Goal: Transaction & Acquisition: Download file/media

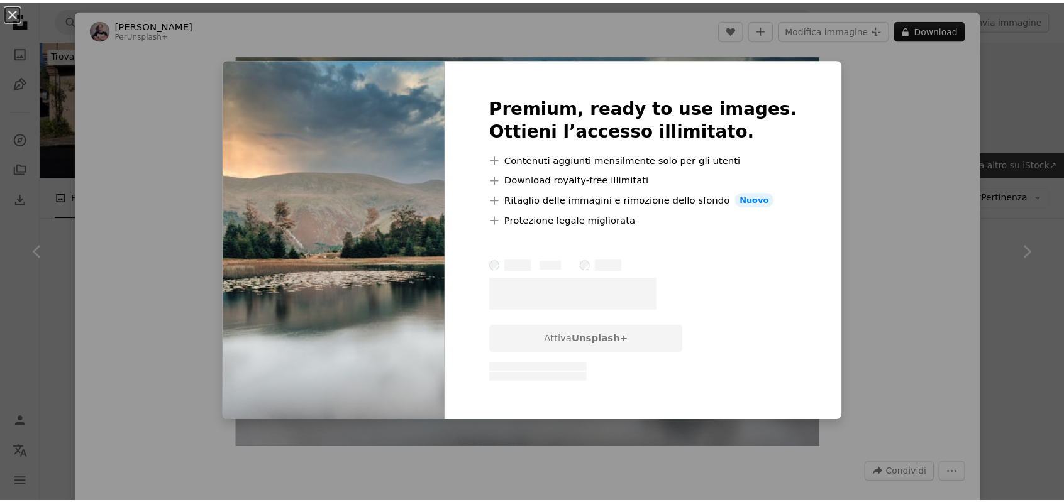
scroll to position [440, 0]
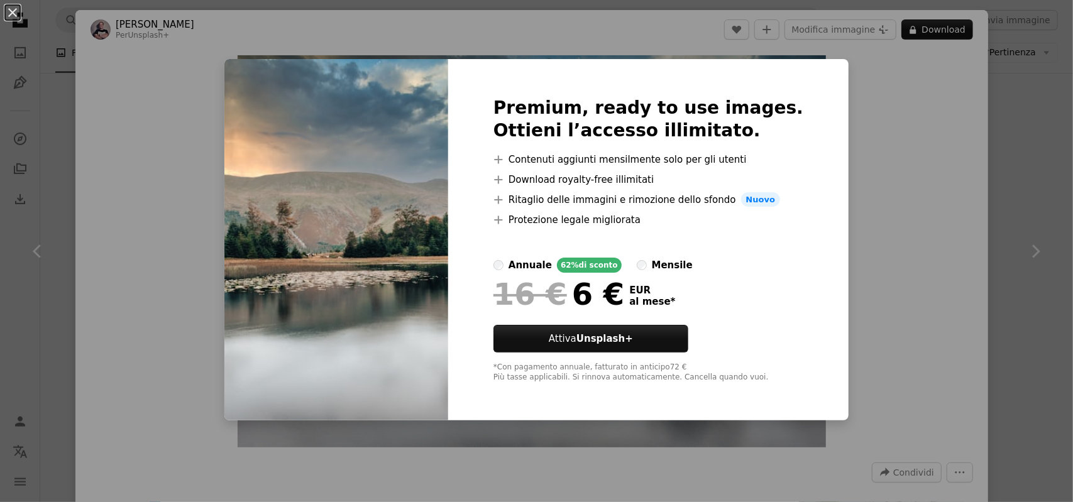
click at [885, 72] on div "An X shape Premium, ready to use images. Ottieni l’accesso illimitato. A plus s…" at bounding box center [536, 251] width 1073 height 502
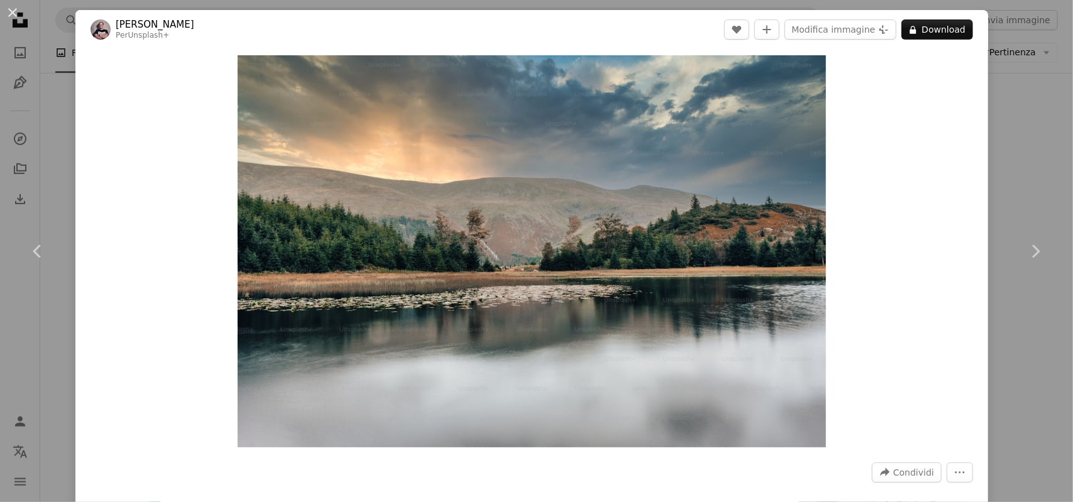
click at [542, 31] on header "[PERSON_NAME] Per Unsplash+ A heart A plus sign Modifica immagine Plus sign for…" at bounding box center [531, 29] width 913 height 39
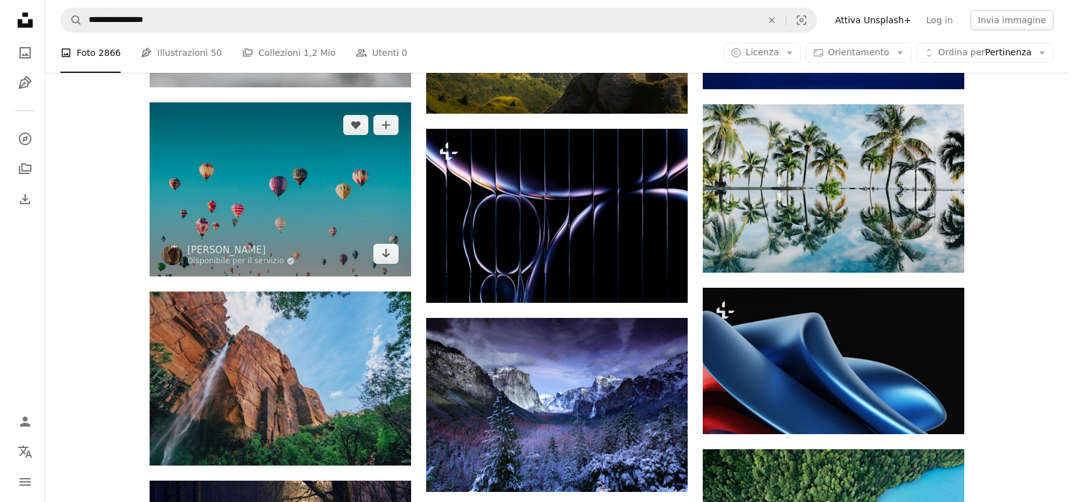
scroll to position [817, 0]
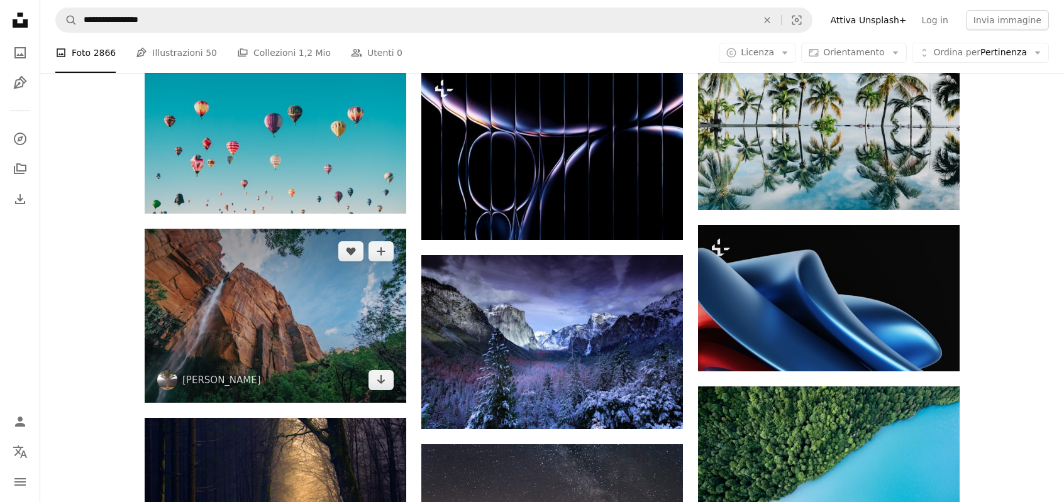
click at [270, 313] on img at bounding box center [276, 316] width 262 height 174
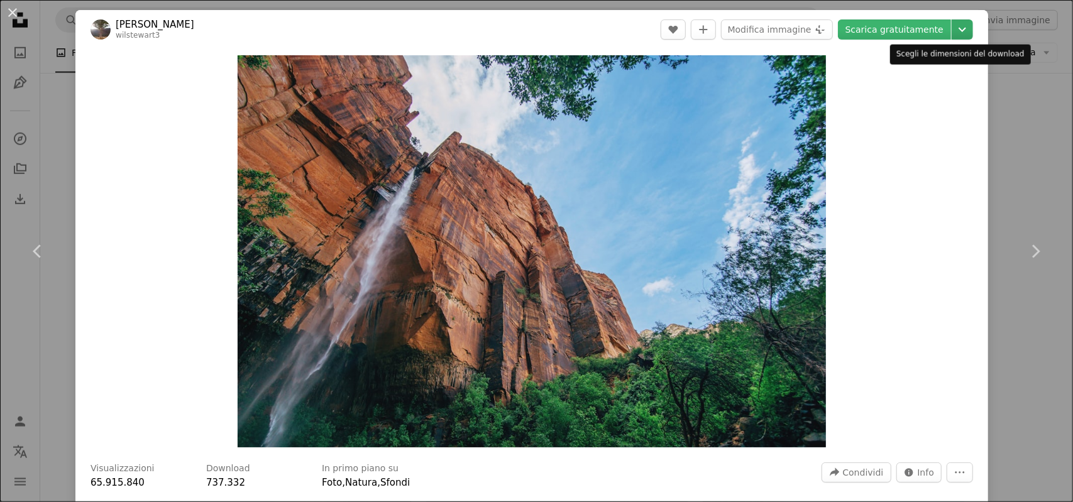
click at [956, 31] on icon "Chevron down" at bounding box center [962, 29] width 20 height 15
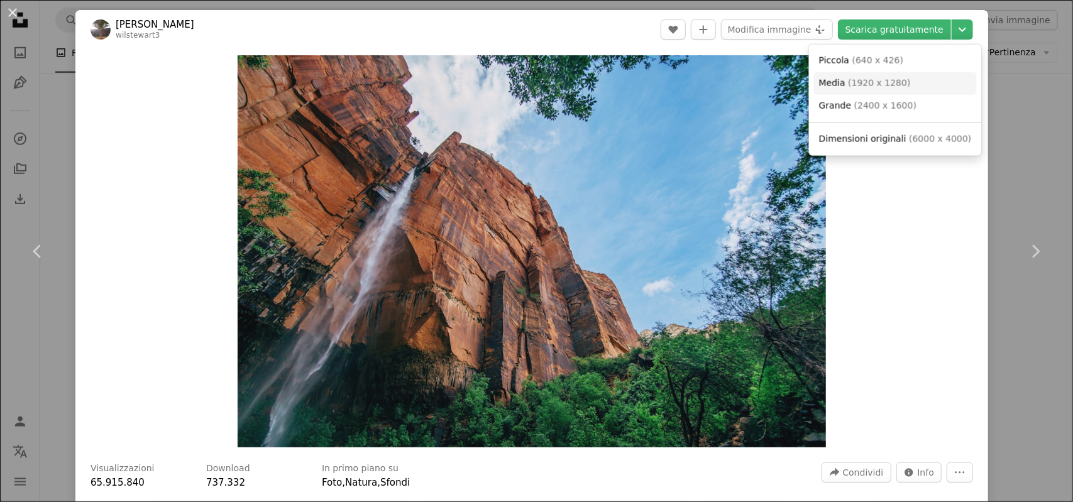
click at [894, 84] on span "( 1920 x 1280 )" at bounding box center [879, 83] width 62 height 10
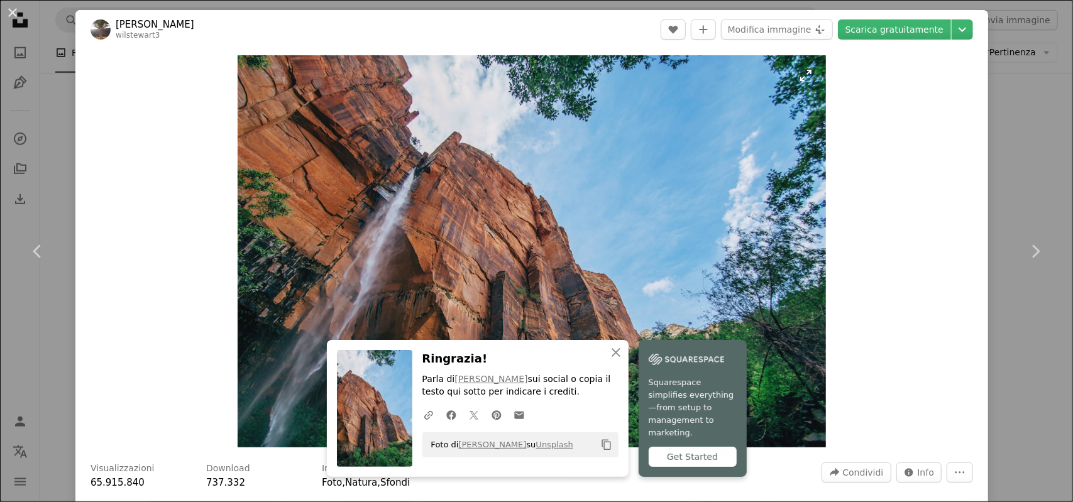
click at [662, 242] on img "Ingrandisci questa immagine" at bounding box center [532, 251] width 588 height 392
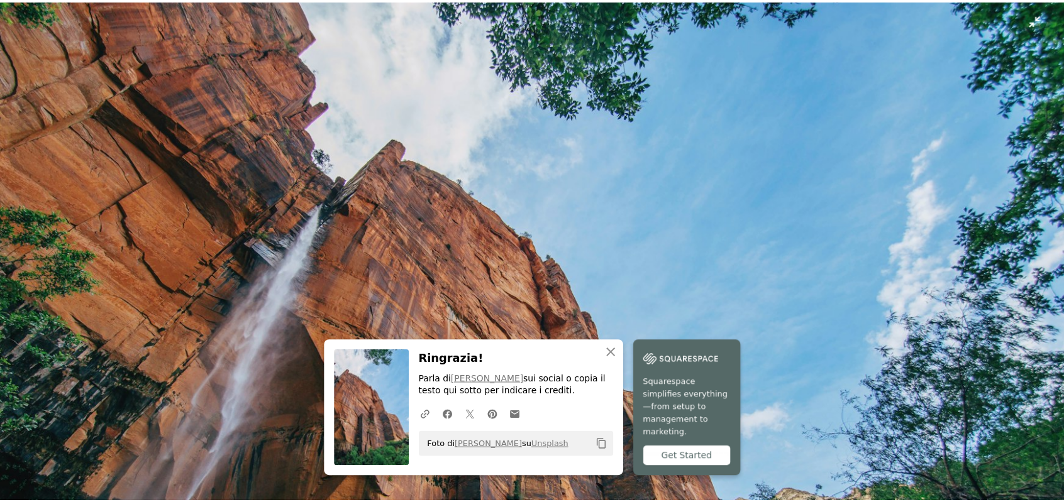
scroll to position [101, 0]
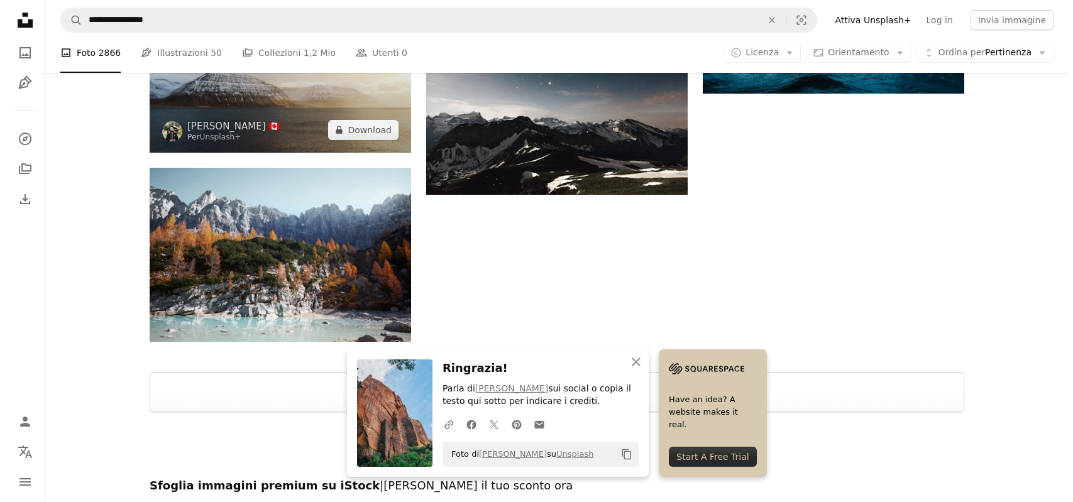
scroll to position [1509, 0]
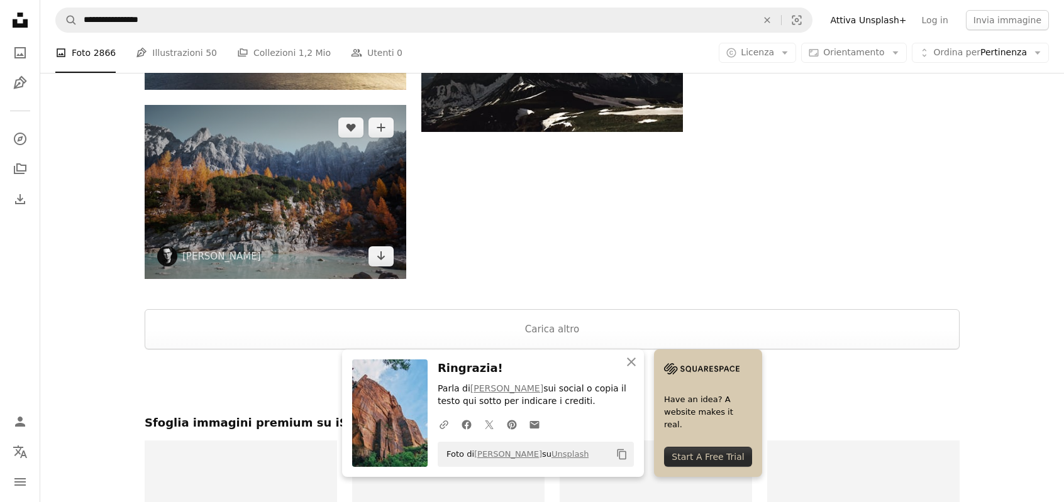
click at [227, 160] on img at bounding box center [276, 192] width 262 height 174
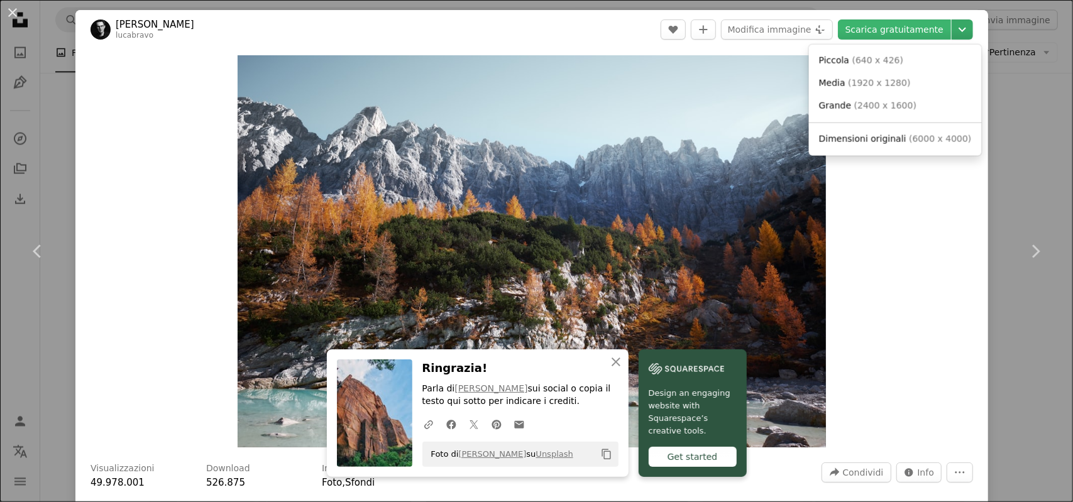
click at [952, 38] on button "Chevron down" at bounding box center [962, 29] width 21 height 20
click at [881, 85] on span "( 1920 x 1280 )" at bounding box center [879, 83] width 62 height 10
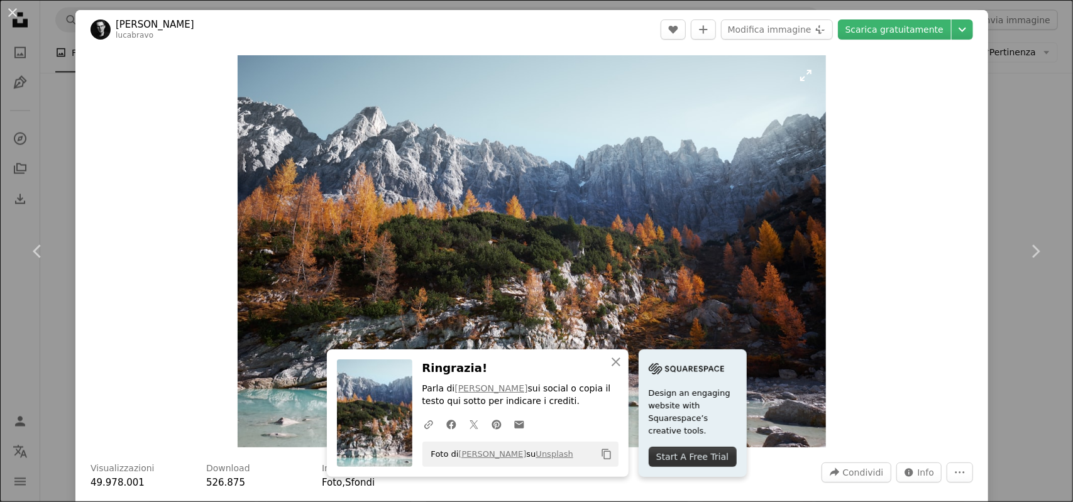
click at [538, 242] on img "Ingrandisci questa immagine" at bounding box center [532, 251] width 588 height 392
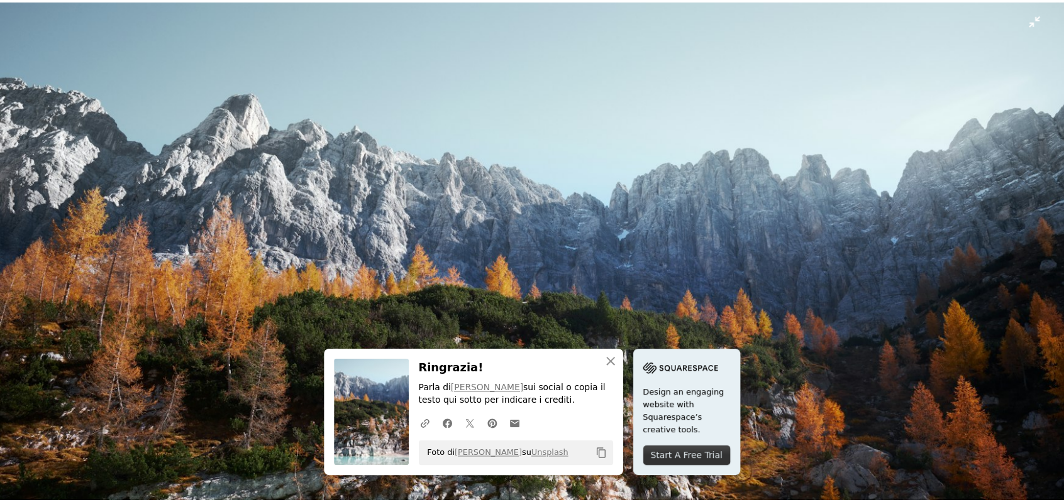
scroll to position [101, 0]
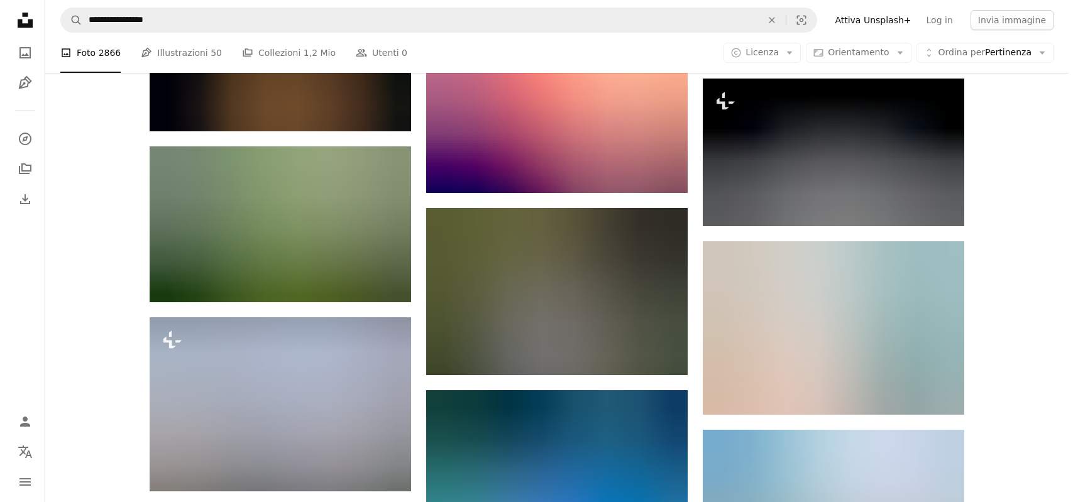
scroll to position [2452, 0]
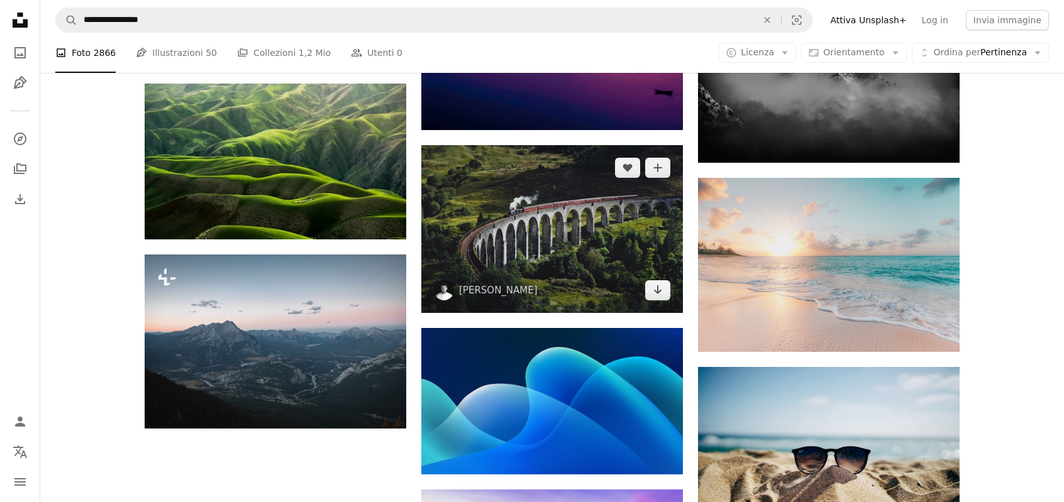
click at [537, 237] on img at bounding box center [552, 228] width 262 height 167
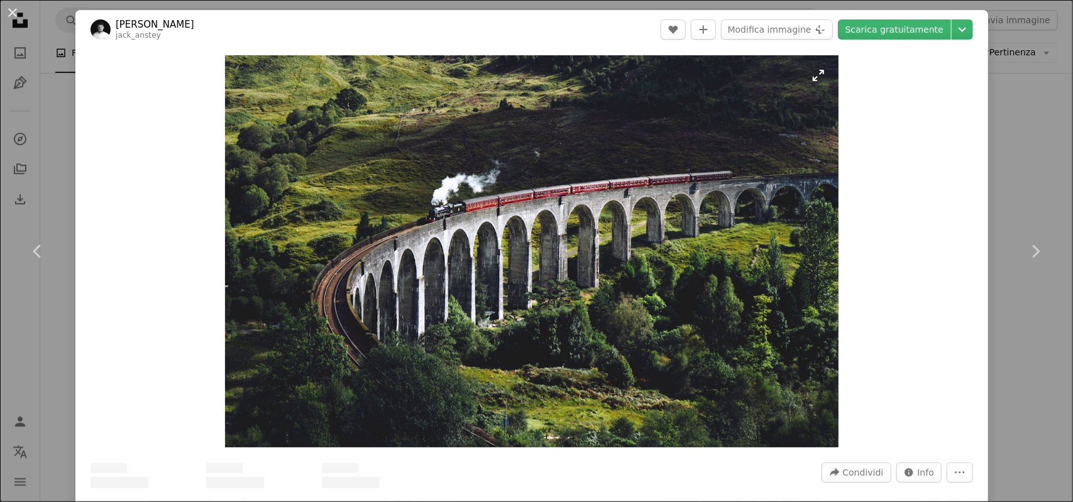
click at [545, 234] on img "Ingrandisci questa immagine" at bounding box center [532, 251] width 614 height 392
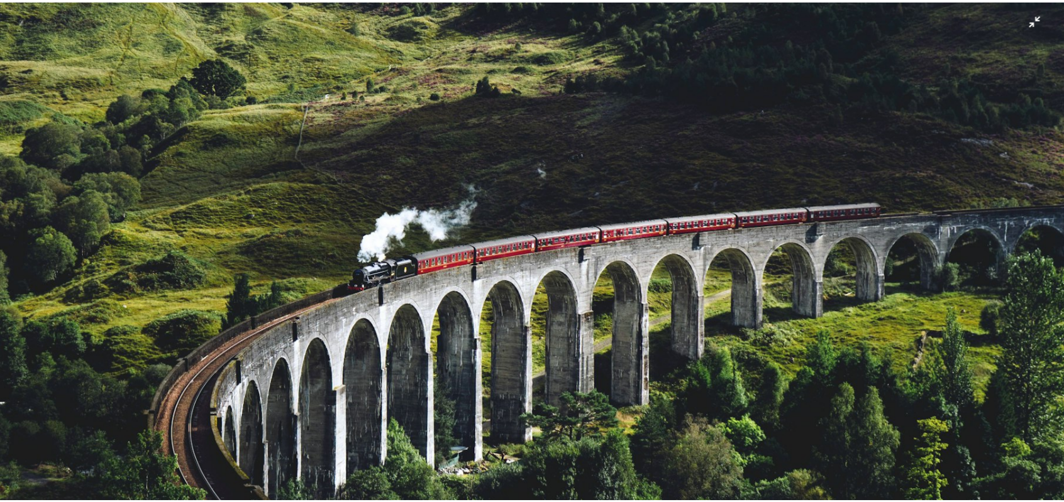
scroll to position [86, 0]
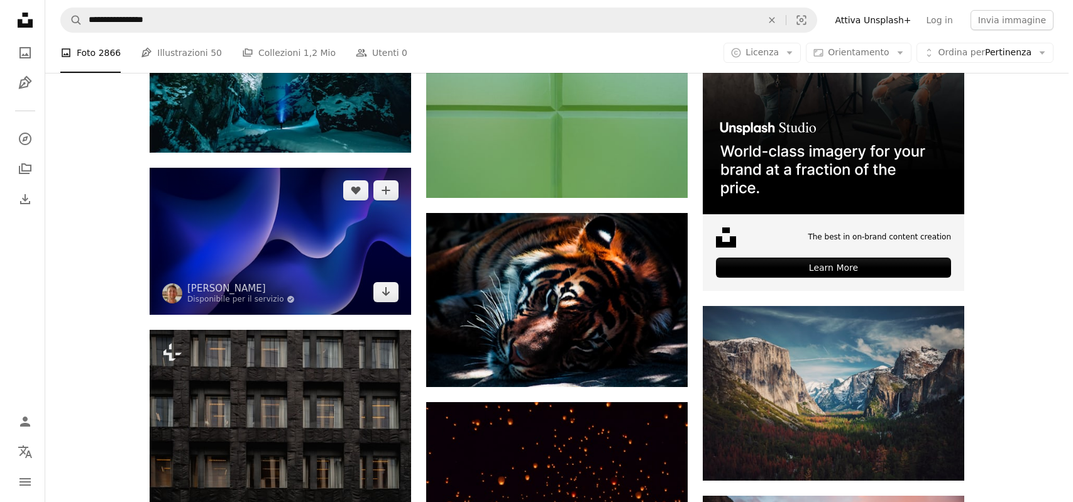
scroll to position [3395, 0]
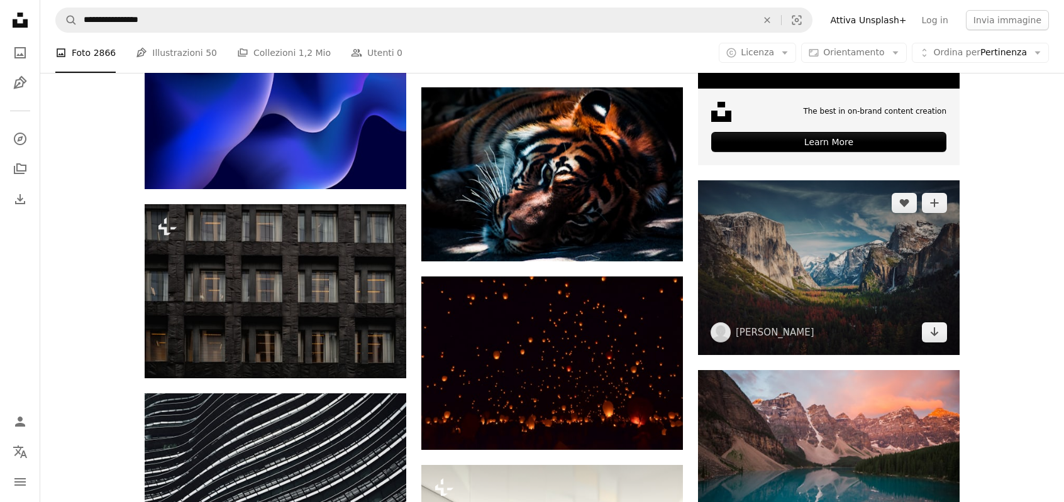
click at [787, 277] on img at bounding box center [829, 267] width 262 height 175
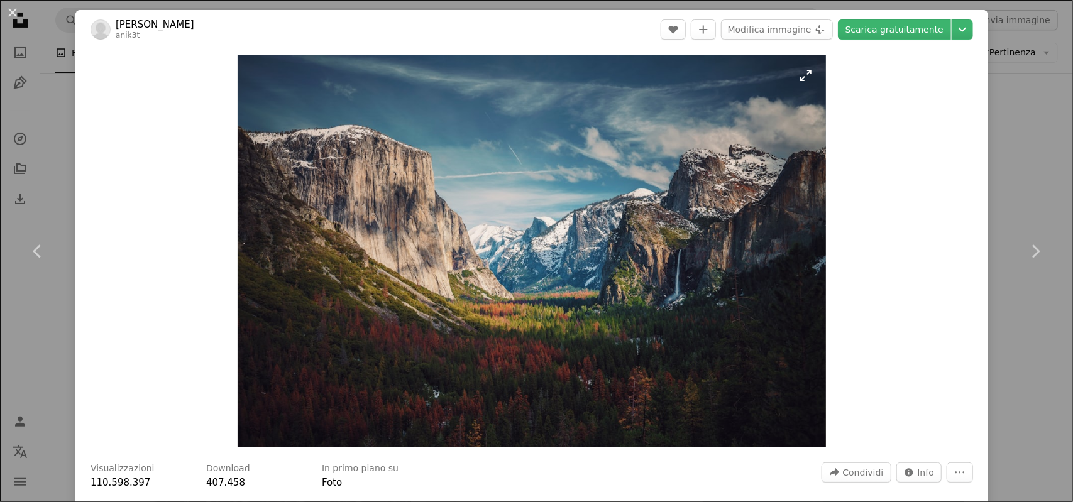
click at [644, 253] on img "Ingrandisci questa immagine" at bounding box center [532, 251] width 588 height 392
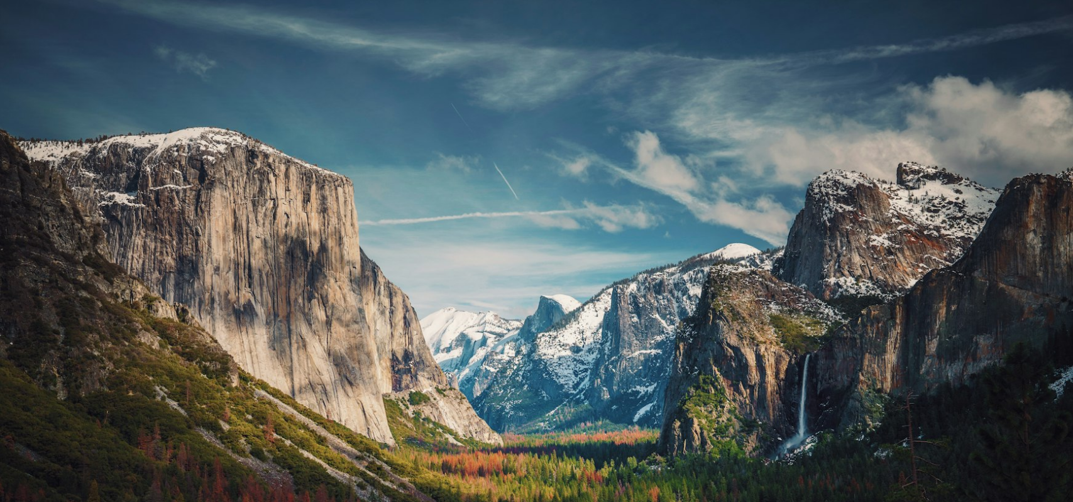
scroll to position [101, 0]
